Goal: Find specific page/section: Find specific page/section

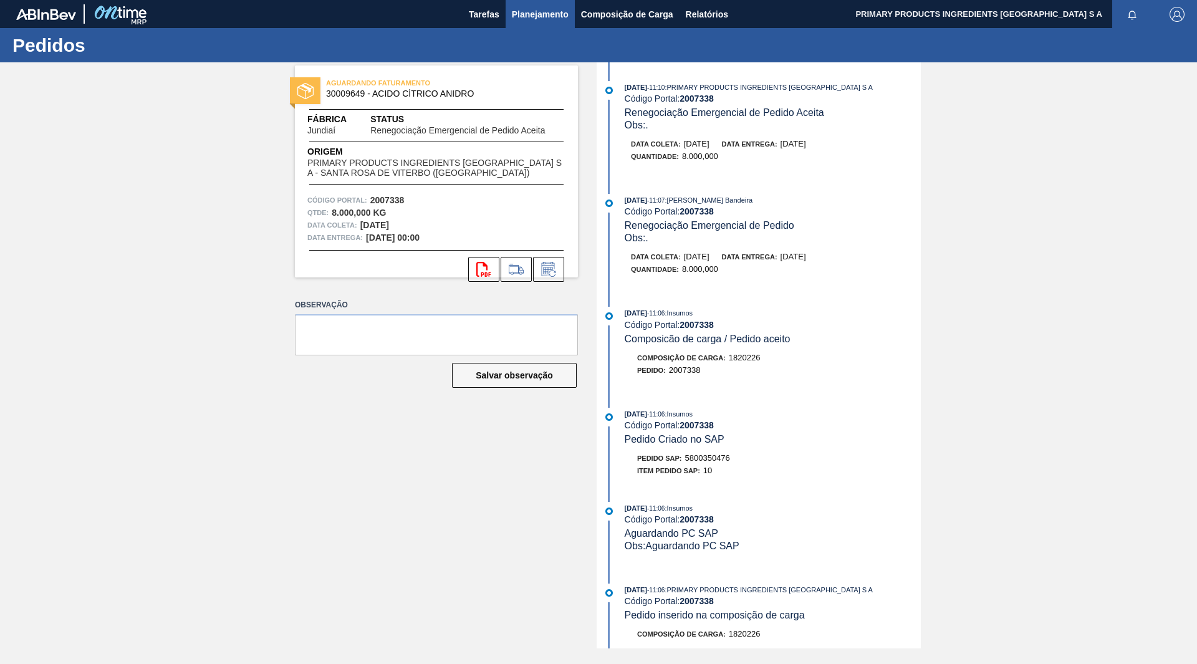
click at [543, 15] on span "Planejamento" at bounding box center [540, 14] width 57 height 15
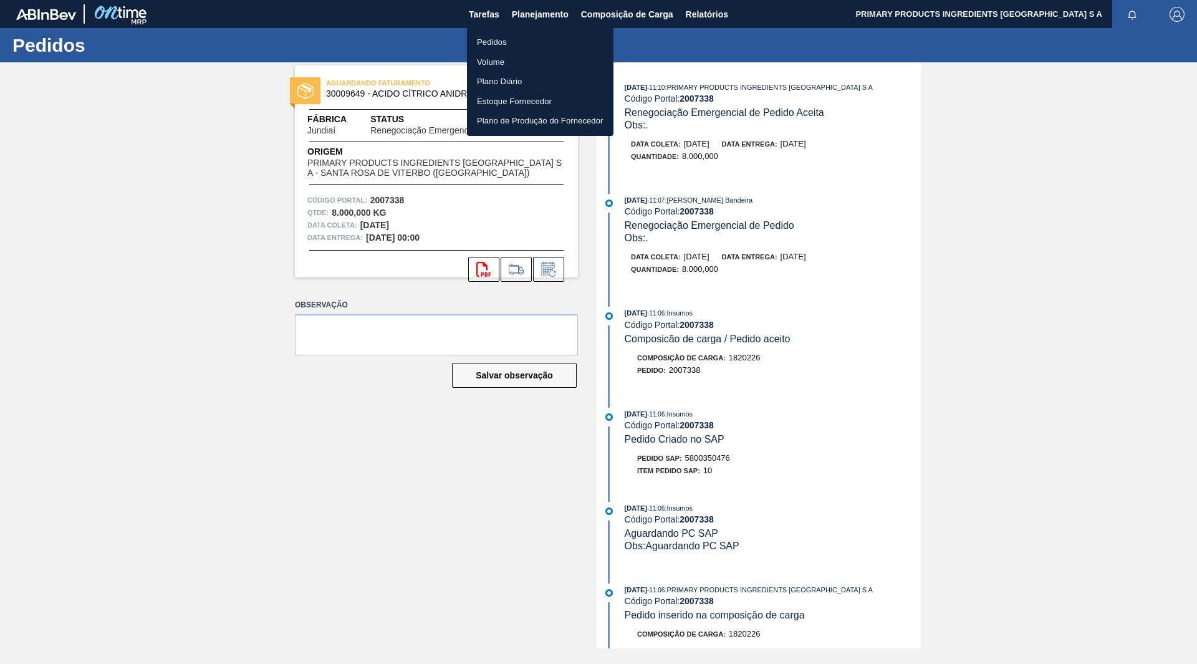
click at [494, 41] on li "Pedidos" at bounding box center [540, 42] width 146 height 20
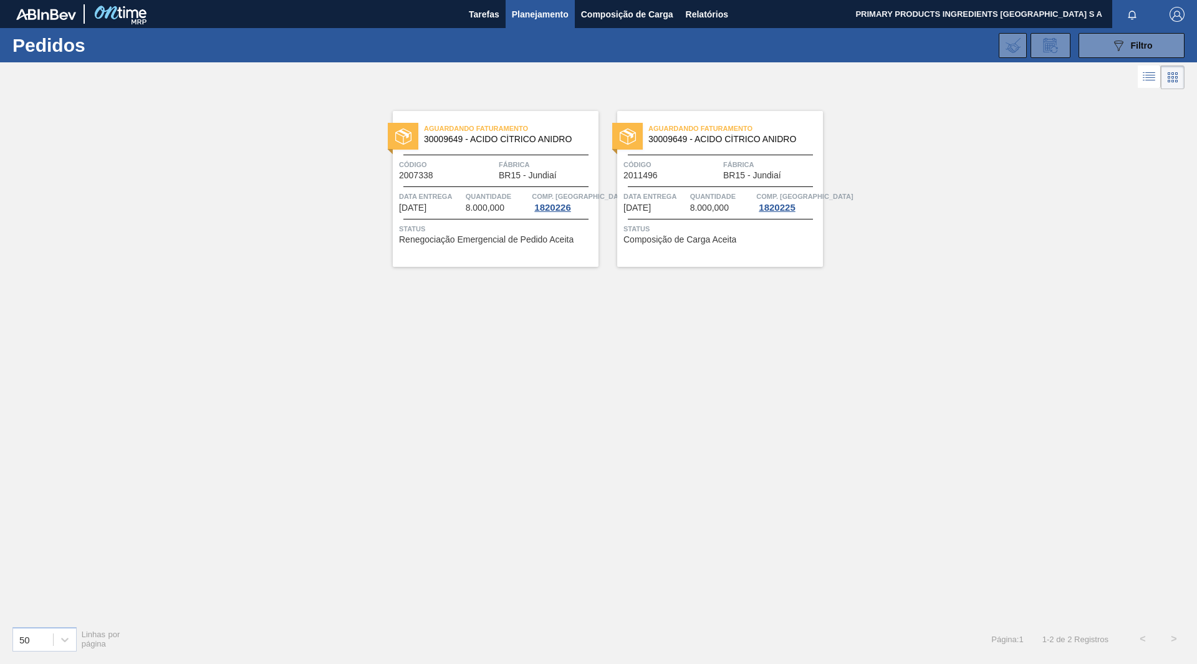
click at [703, 148] on div "Aguardando Faturamento 30009649 - ACIDO CÍTRICO ANIDRO Código 2011496 Fábrica B…" at bounding box center [720, 189] width 206 height 156
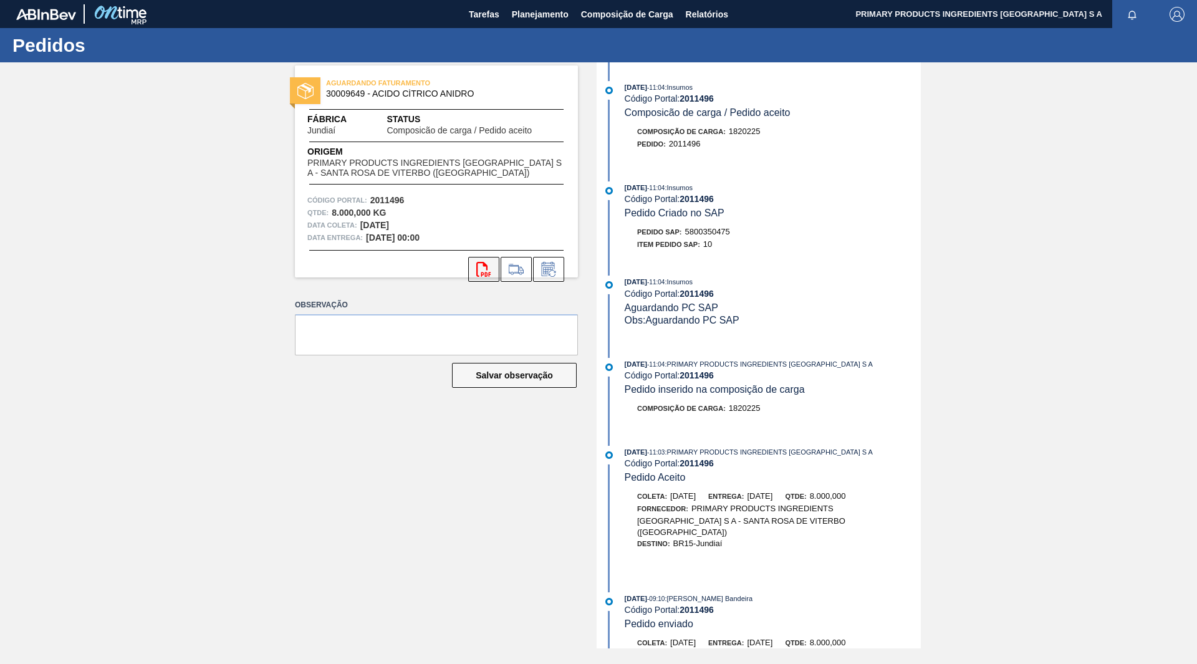
click at [485, 264] on icon at bounding box center [483, 269] width 14 height 15
